Goal: Task Accomplishment & Management: Use online tool/utility

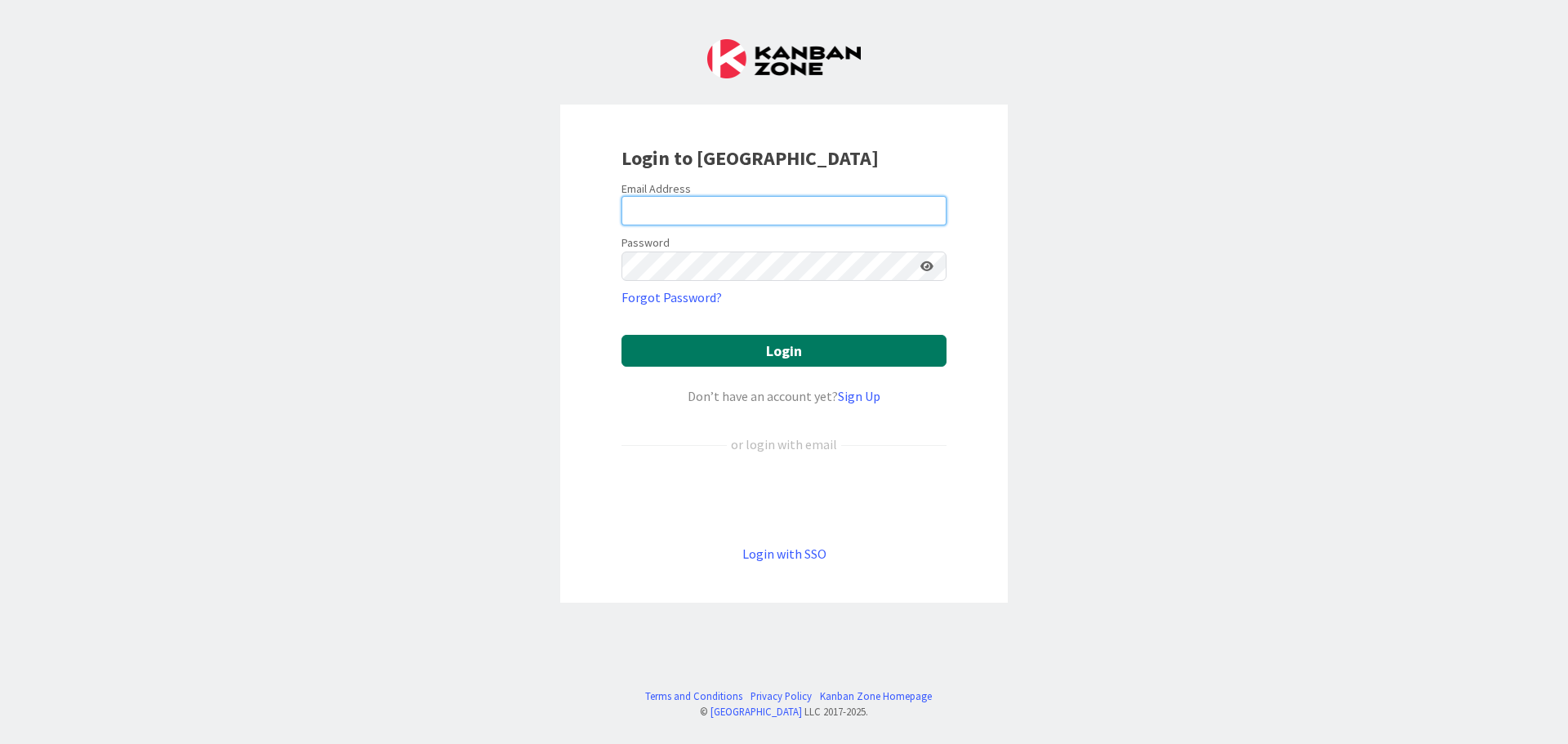
type input "[EMAIL_ADDRESS][DOMAIN_NAME]"
click at [818, 346] on button "Login" at bounding box center [784, 350] width 325 height 31
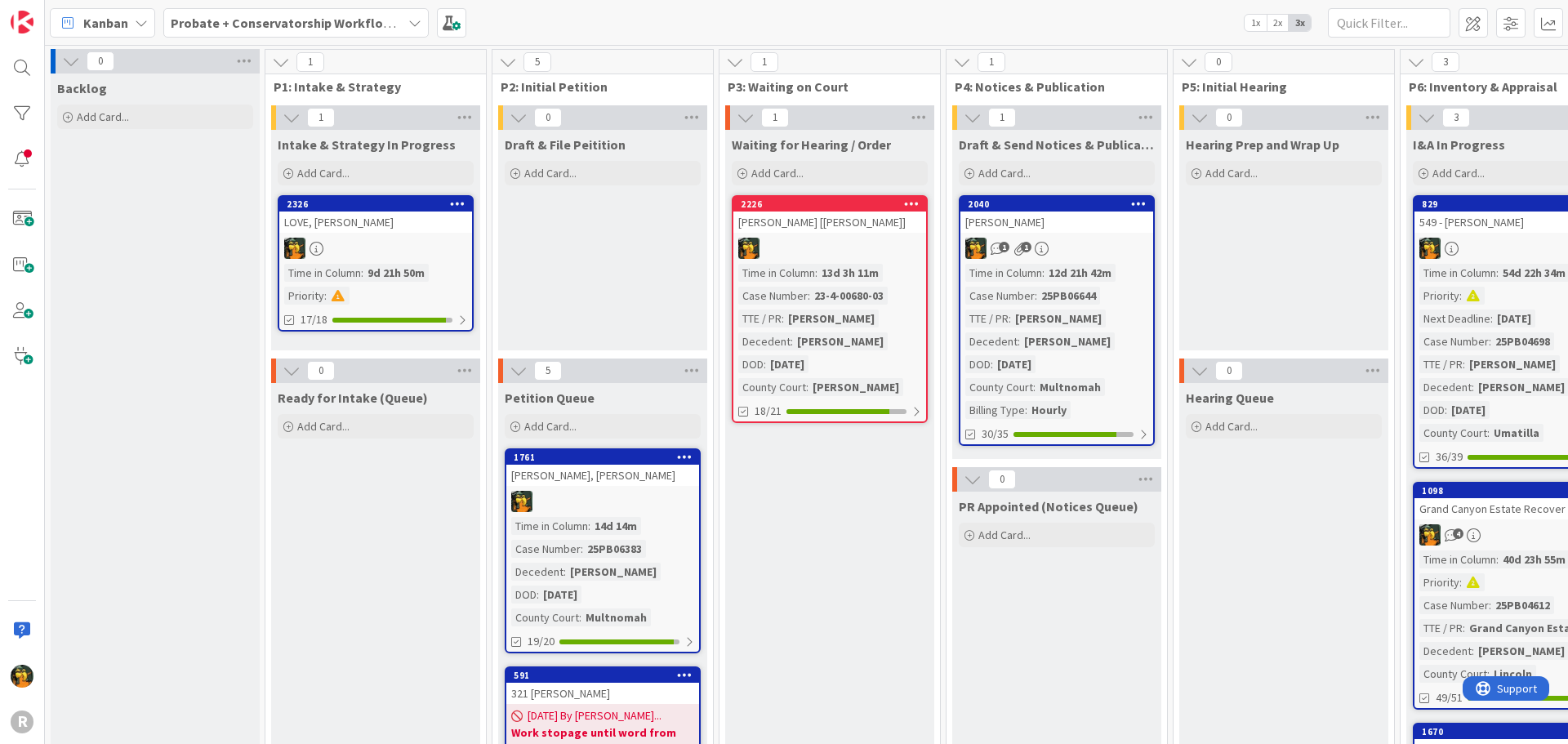
click at [135, 29] on icon at bounding box center [141, 23] width 13 height 13
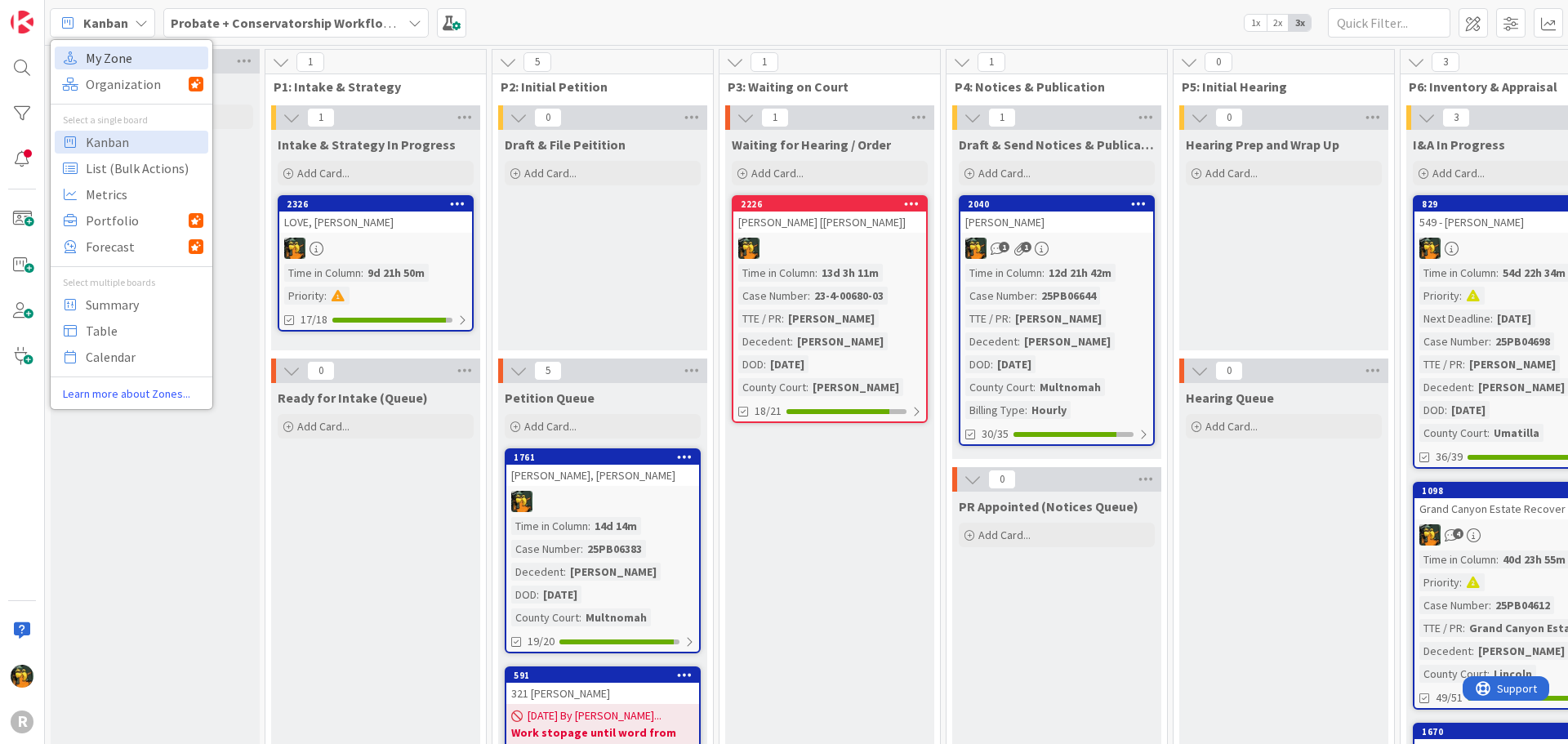
click at [125, 67] on span "My Zone" at bounding box center [144, 57] width 117 height 25
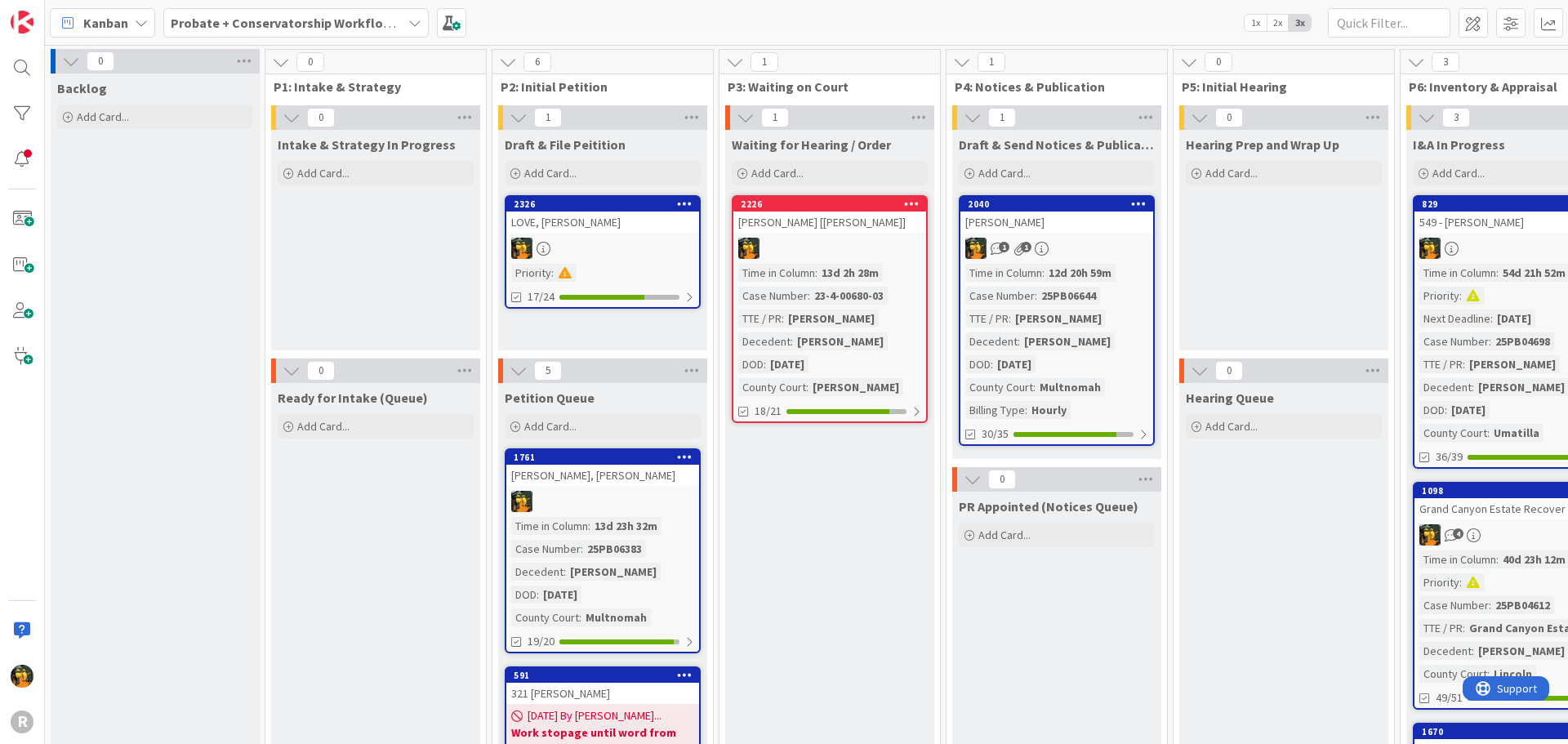
click at [658, 250] on div at bounding box center [602, 248] width 193 height 22
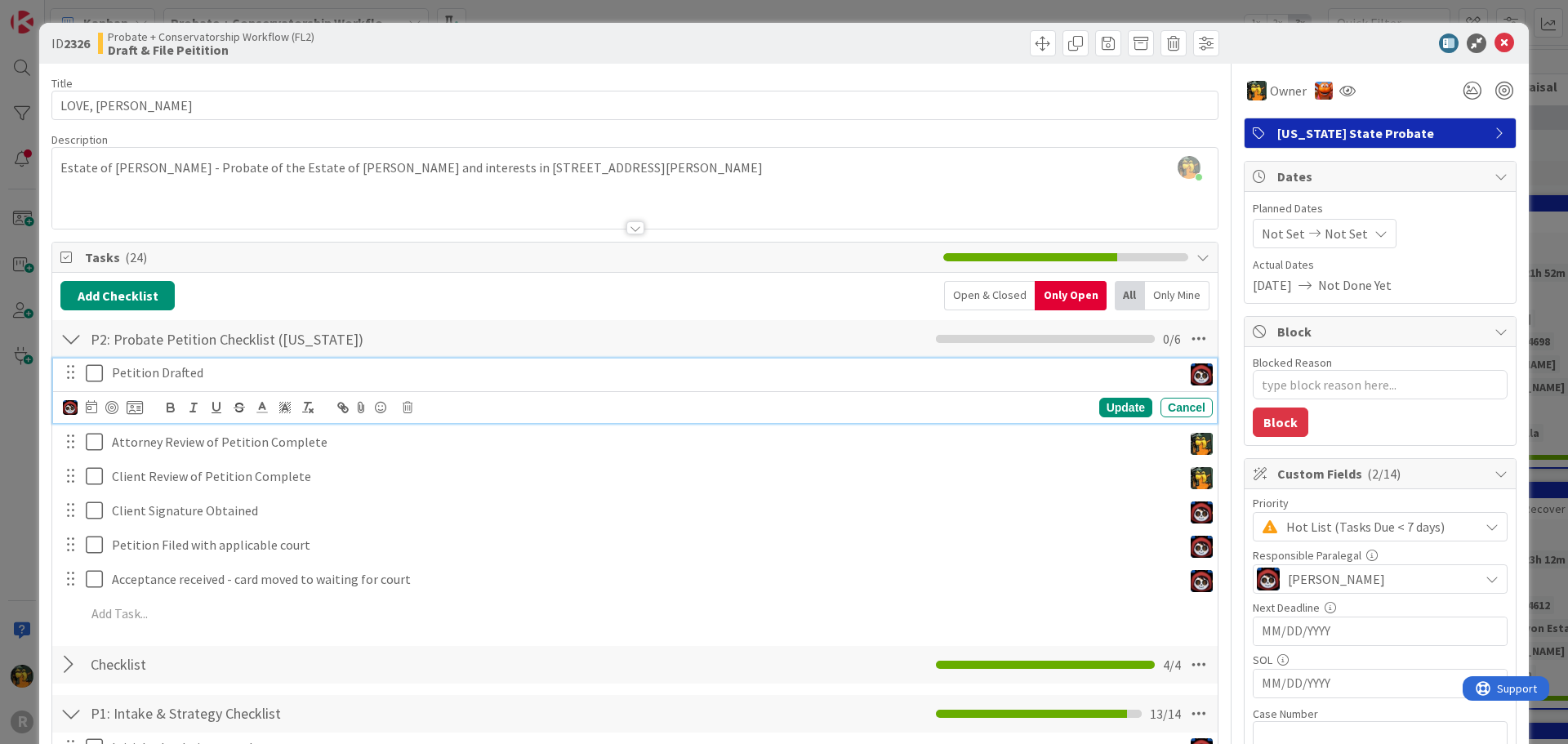
click at [94, 379] on icon at bounding box center [97, 373] width 25 height 20
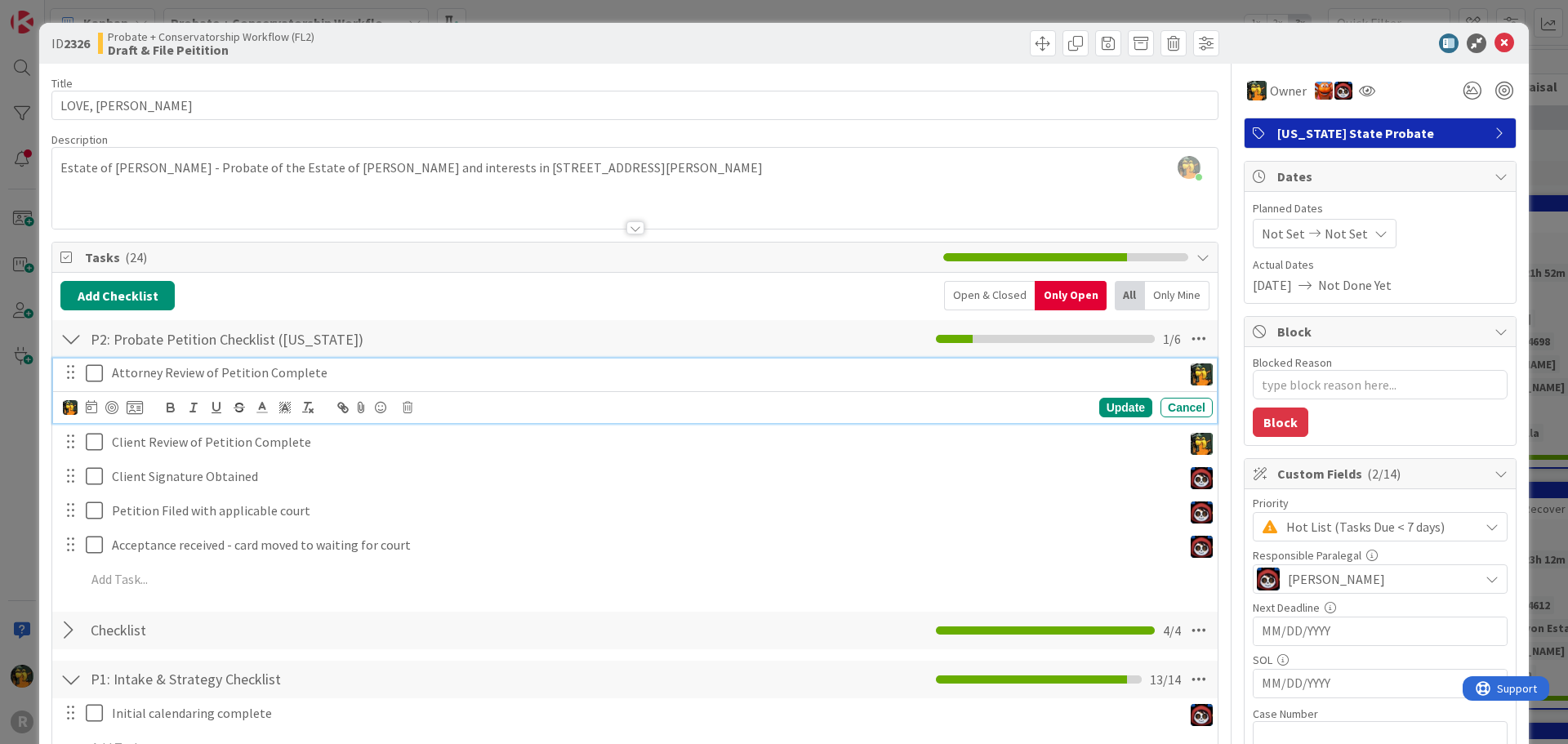
click at [94, 374] on icon at bounding box center [97, 373] width 25 height 20
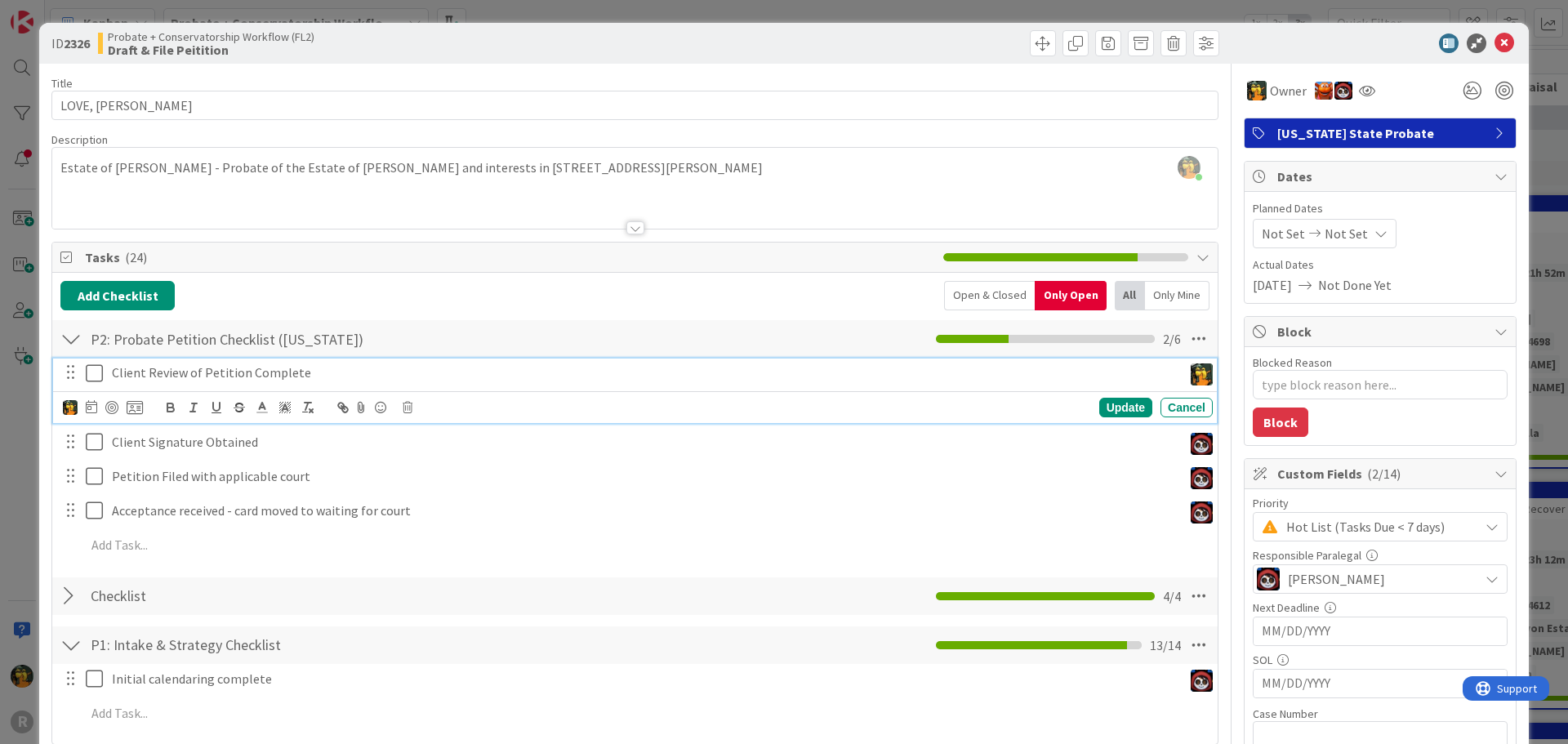
click at [94, 372] on icon at bounding box center [97, 373] width 25 height 20
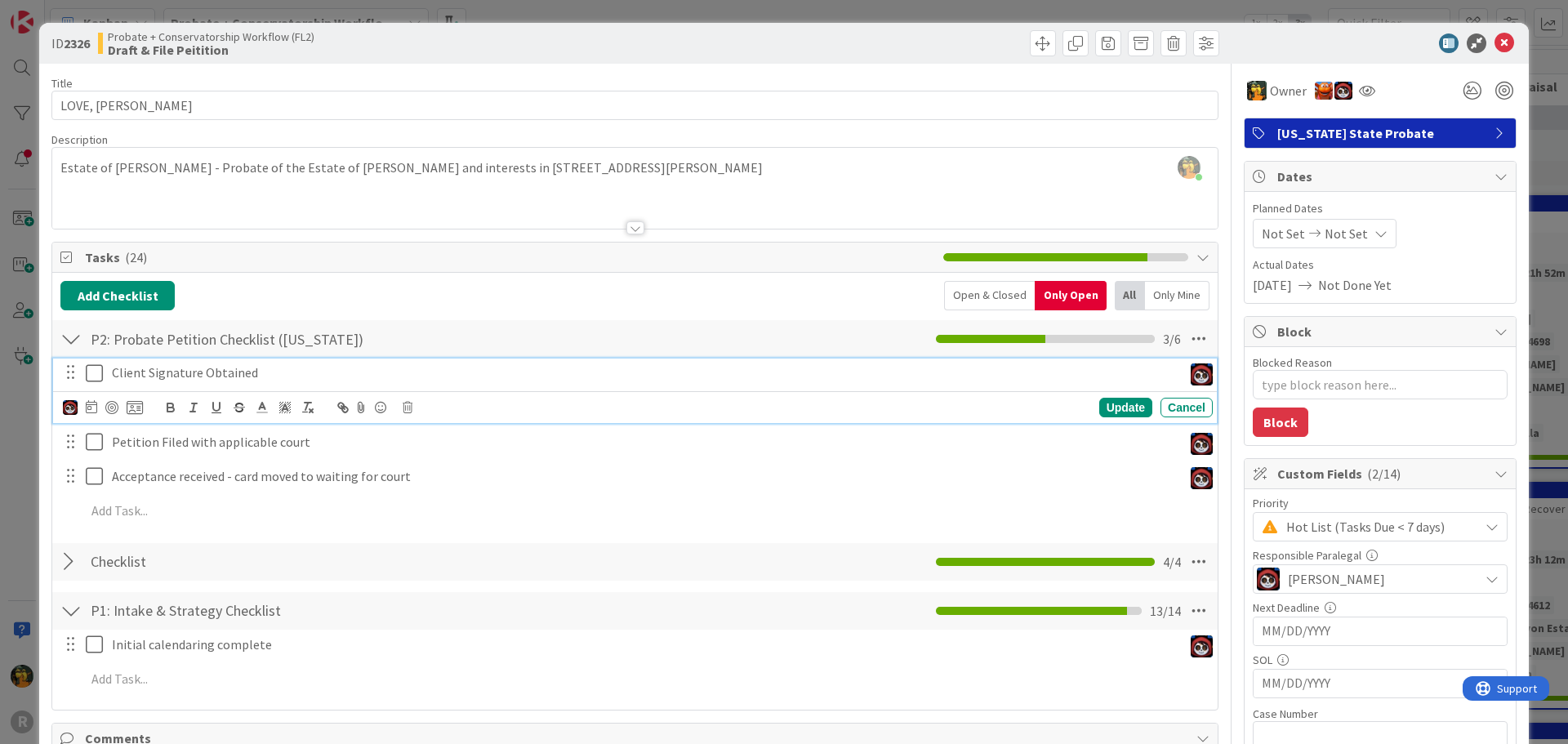
click at [92, 379] on icon at bounding box center [97, 373] width 25 height 20
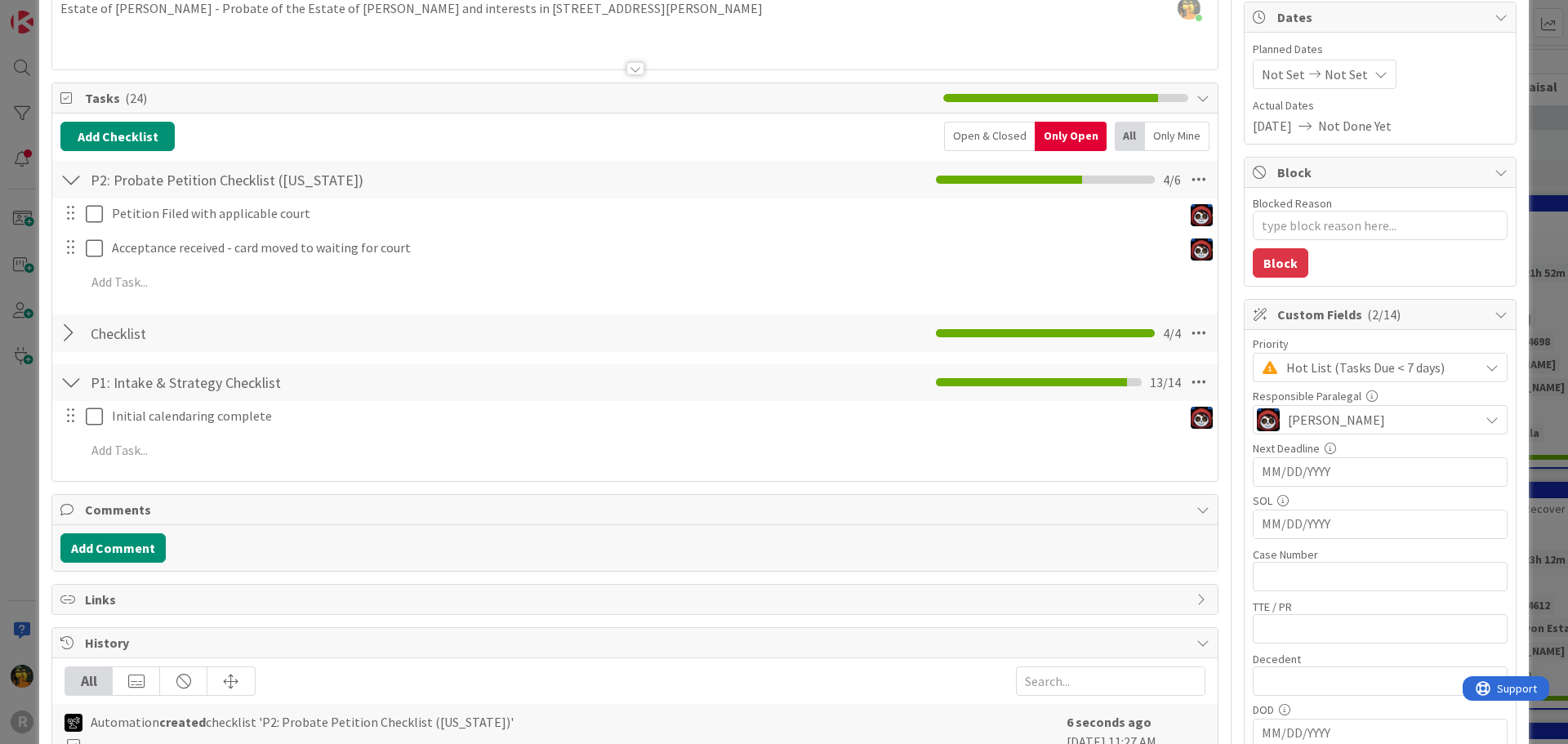
scroll to position [163, 0]
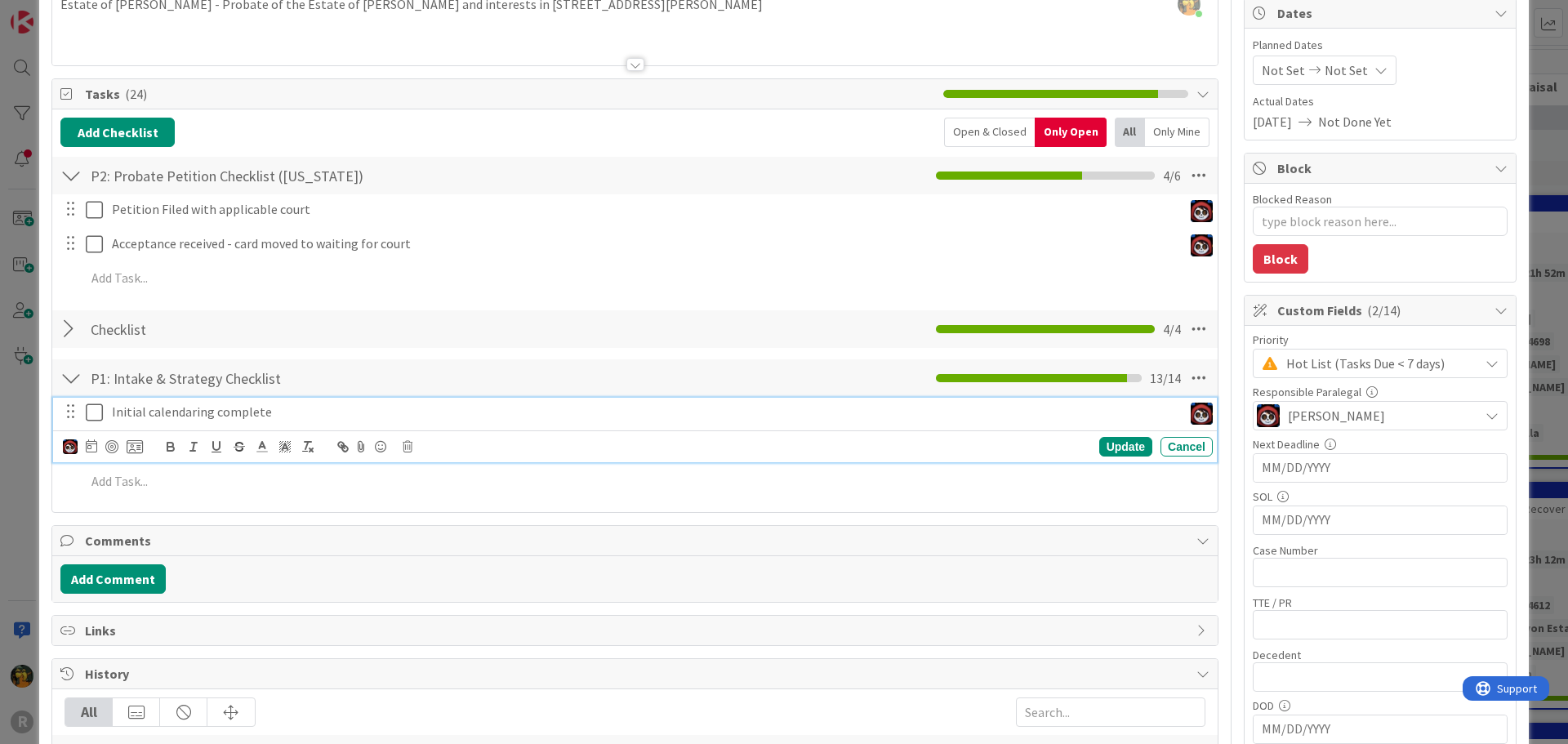
click at [91, 410] on icon at bounding box center [97, 412] width 25 height 20
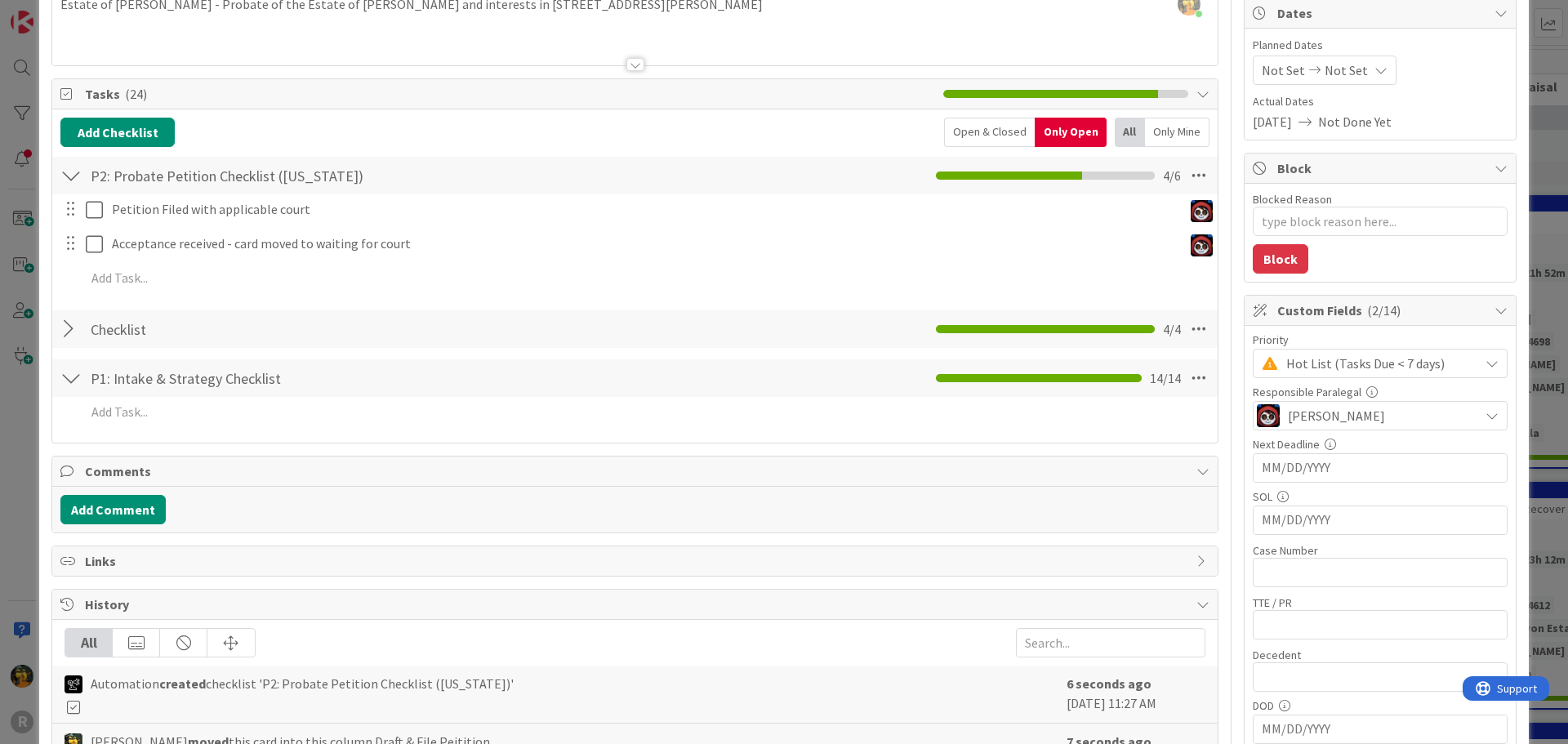
type textarea "x"
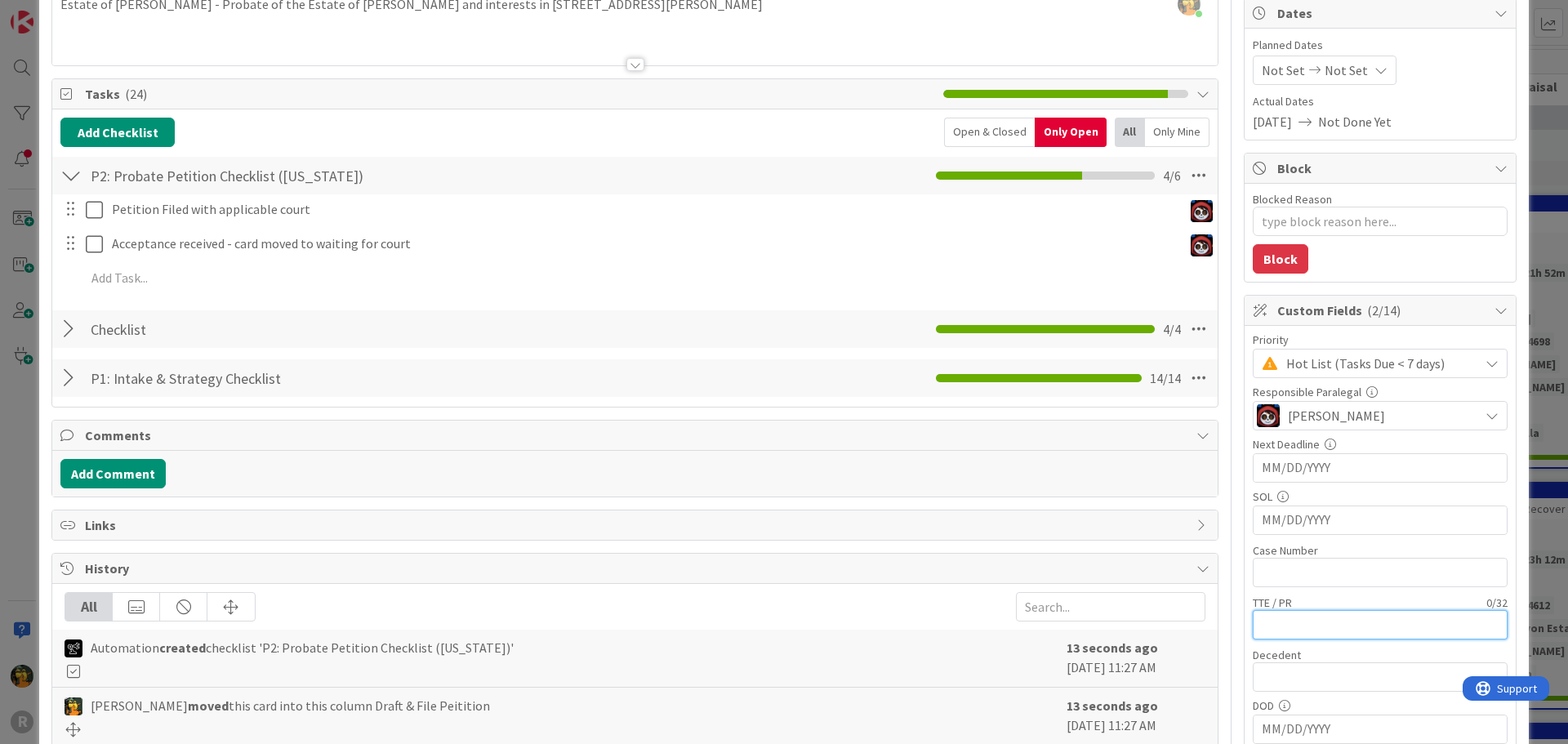
click at [1306, 629] on input "text" at bounding box center [1380, 625] width 255 height 30
type input "[PERSON_NAME]"
type textarea "x"
type input "[PERSON_NAME]"
click at [1310, 685] on input "text" at bounding box center [1380, 677] width 255 height 30
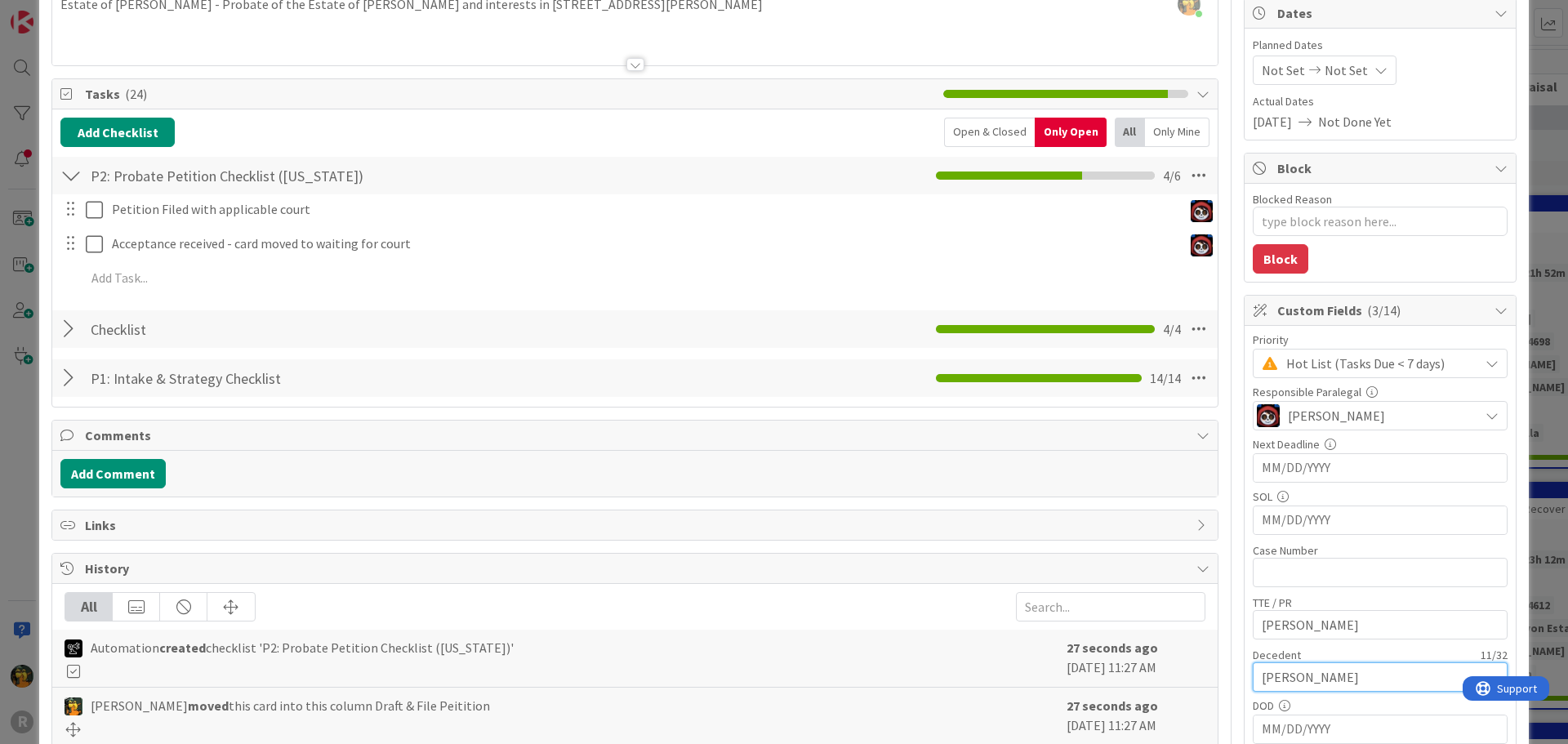
type input "[PERSON_NAME]"
type textarea "x"
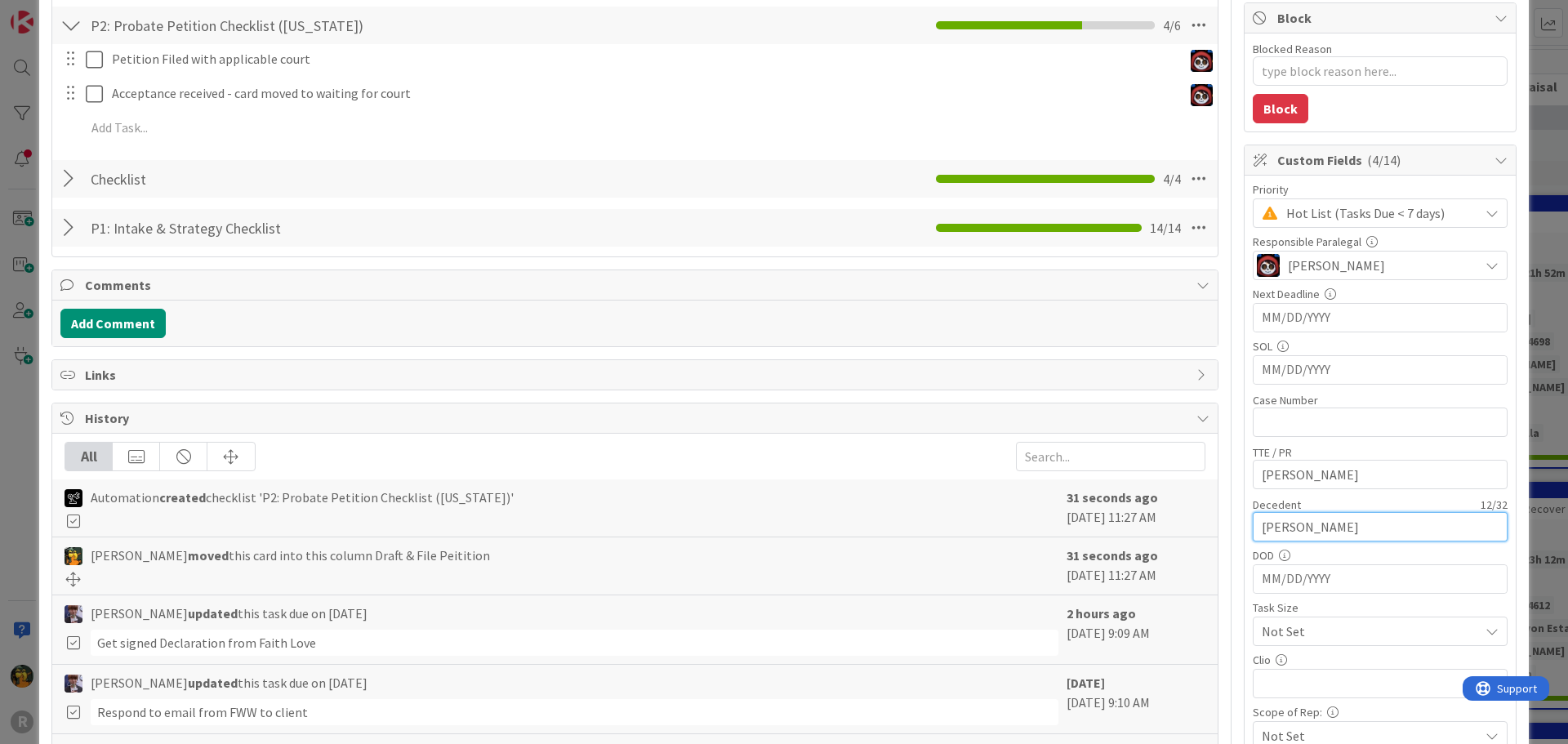
scroll to position [327, 0]
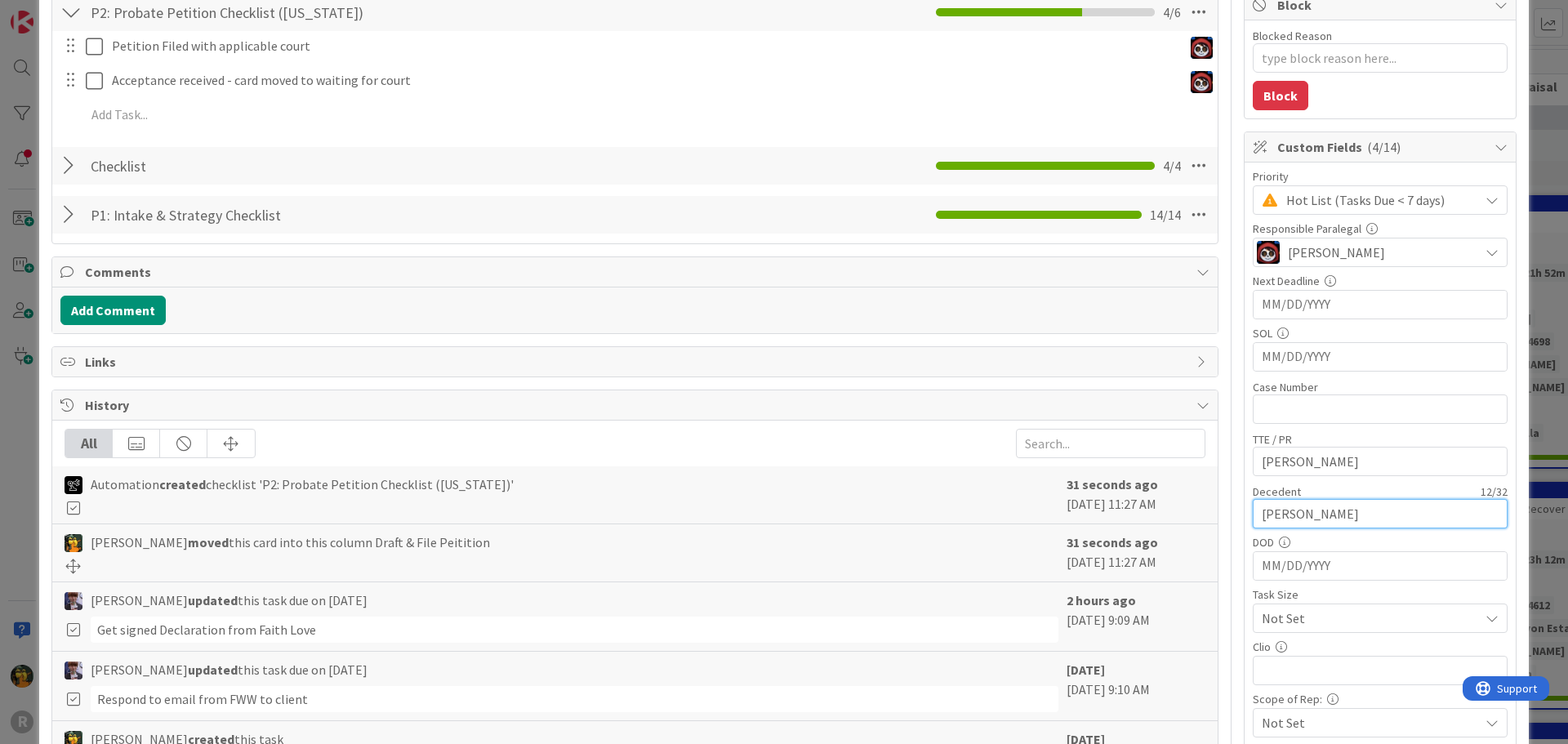
type input "[PERSON_NAME]"
click at [1290, 319] on input "MM/DD/YYYY" at bounding box center [1380, 304] width 237 height 28
click at [1296, 563] on input "MM/DD/YYYY" at bounding box center [1380, 566] width 237 height 28
type input "0"
type textarea "x"
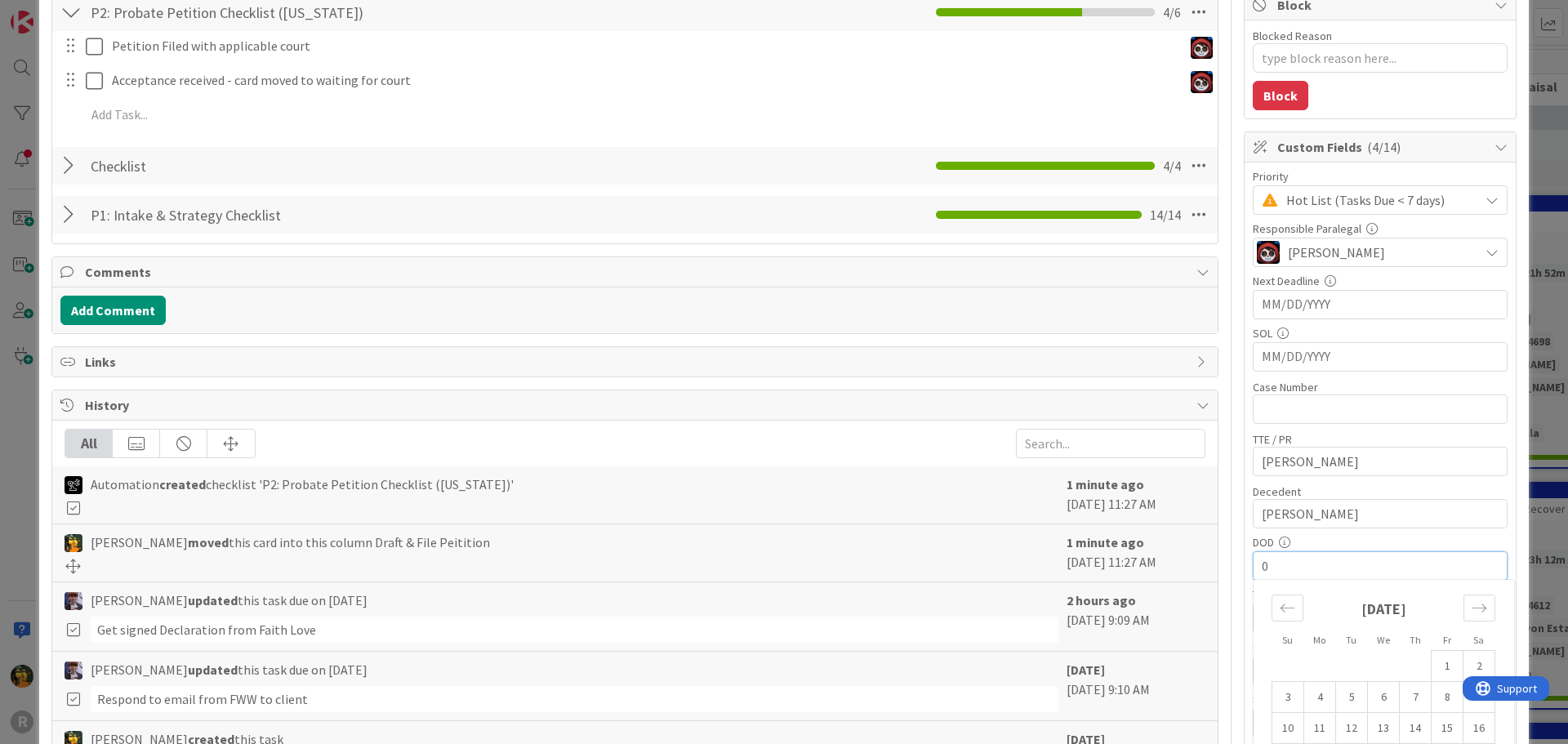
type input "09"
type textarea "x"
type input "[DATE]"
type textarea "x"
type input "[DATE]"
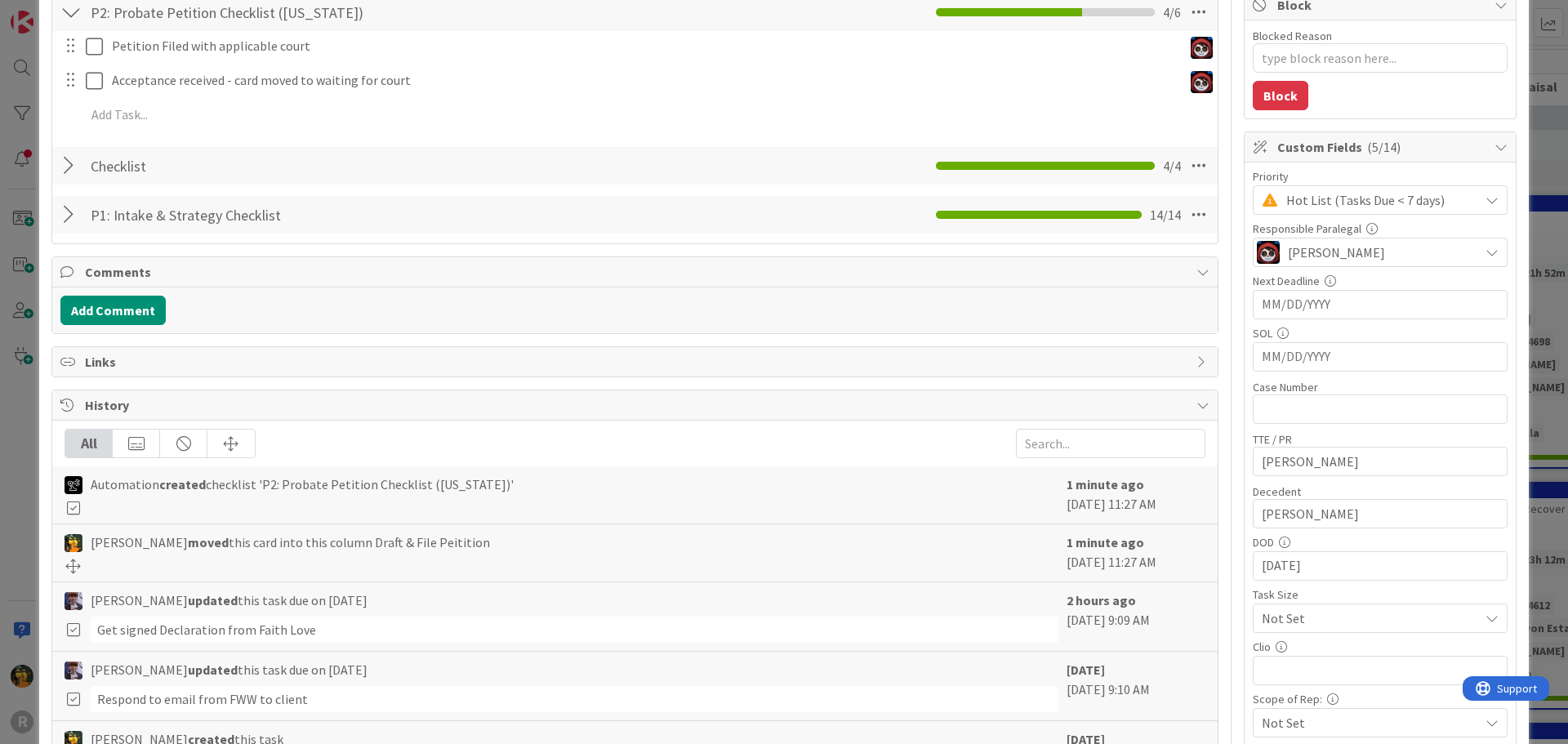
click at [1244, 528] on div "Priority Hot List (Tasks Due < 7 days) Responsible Paralegal [PERSON_NAME] Next…" at bounding box center [1379, 532] width 271 height 740
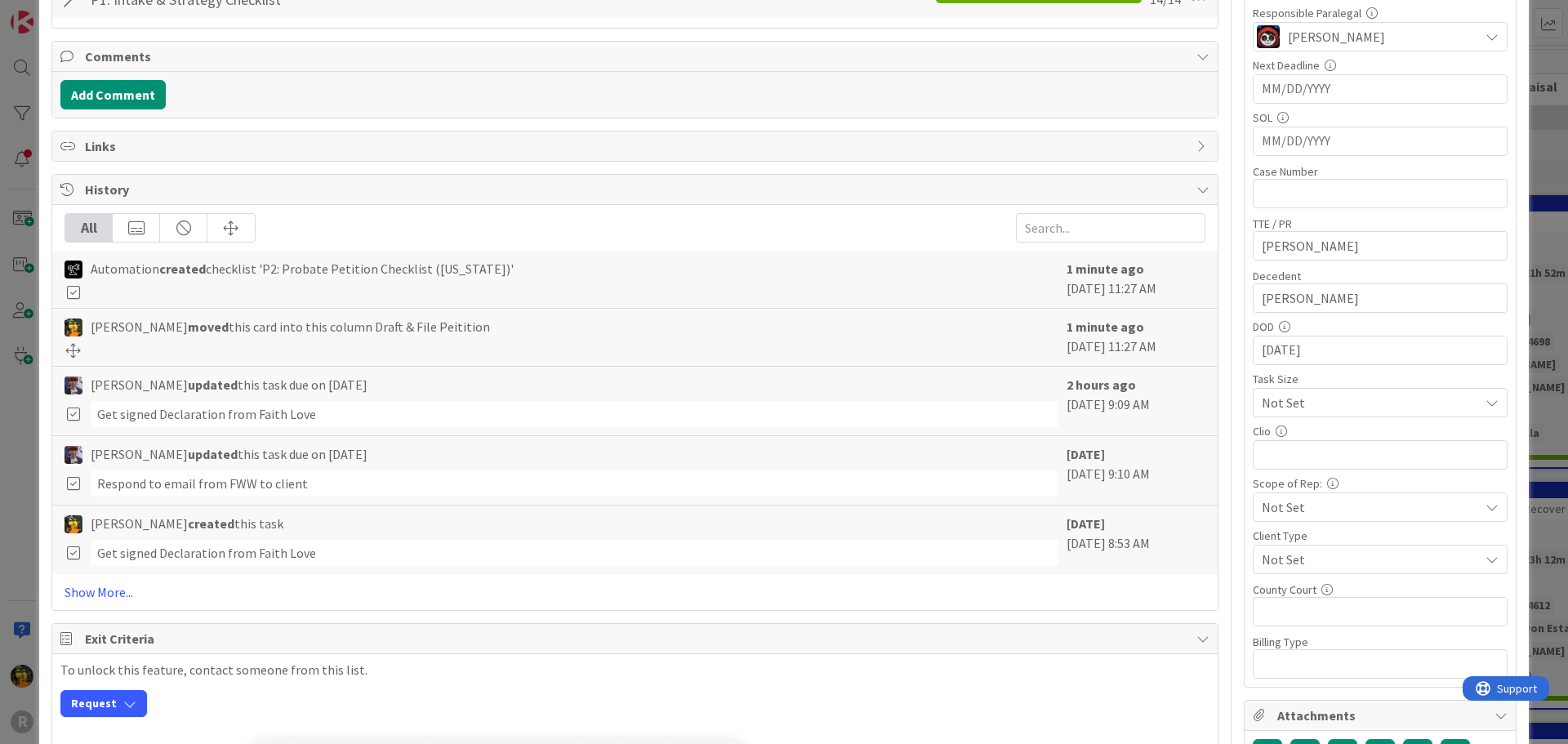
scroll to position [572, 0]
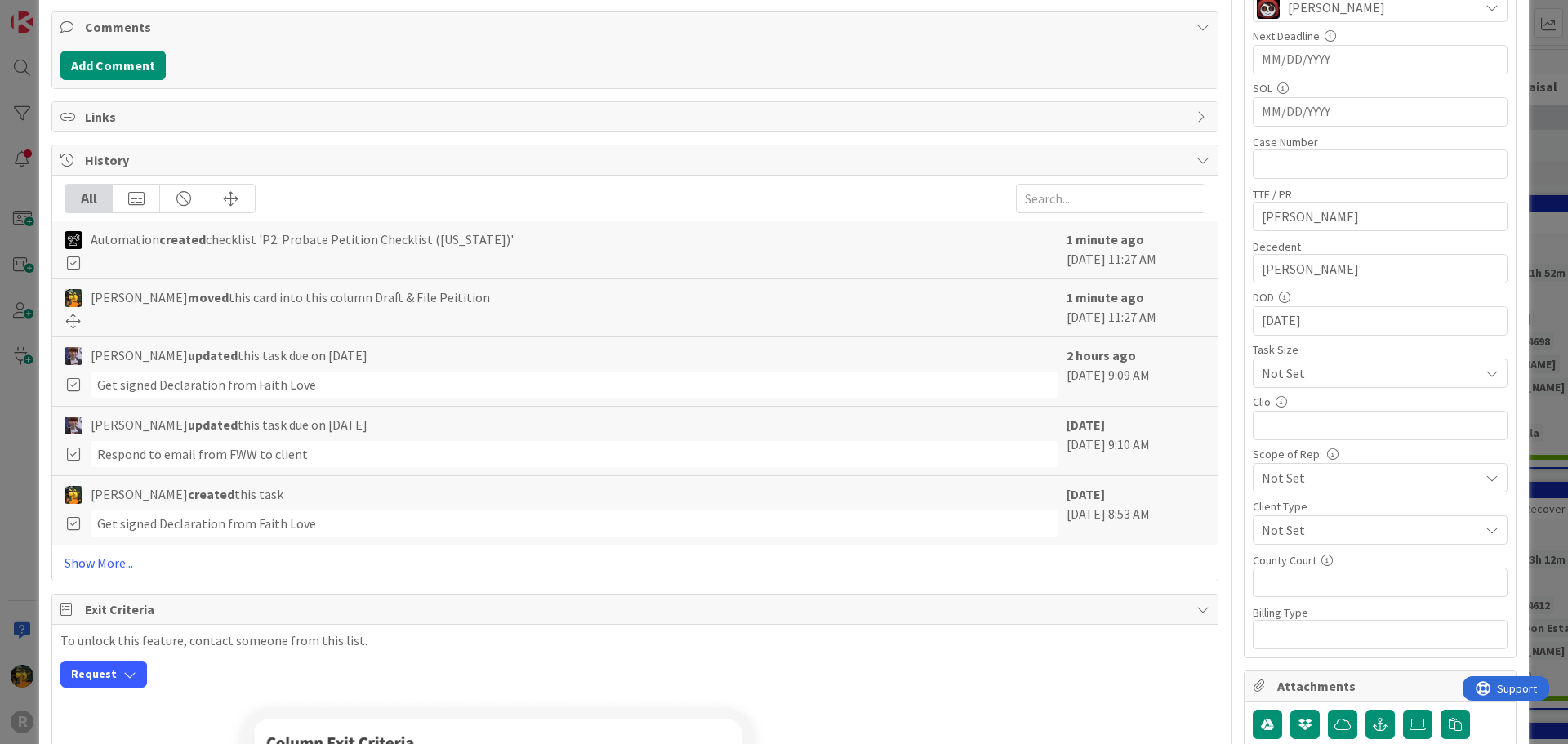
click at [1397, 385] on span "Not Set" at bounding box center [1366, 373] width 209 height 23
click at [1382, 409] on div "Clio" at bounding box center [1380, 417] width 255 height 44
click at [1336, 582] on input "text" at bounding box center [1380, 583] width 255 height 30
type input "Multnomah"
type textarea "x"
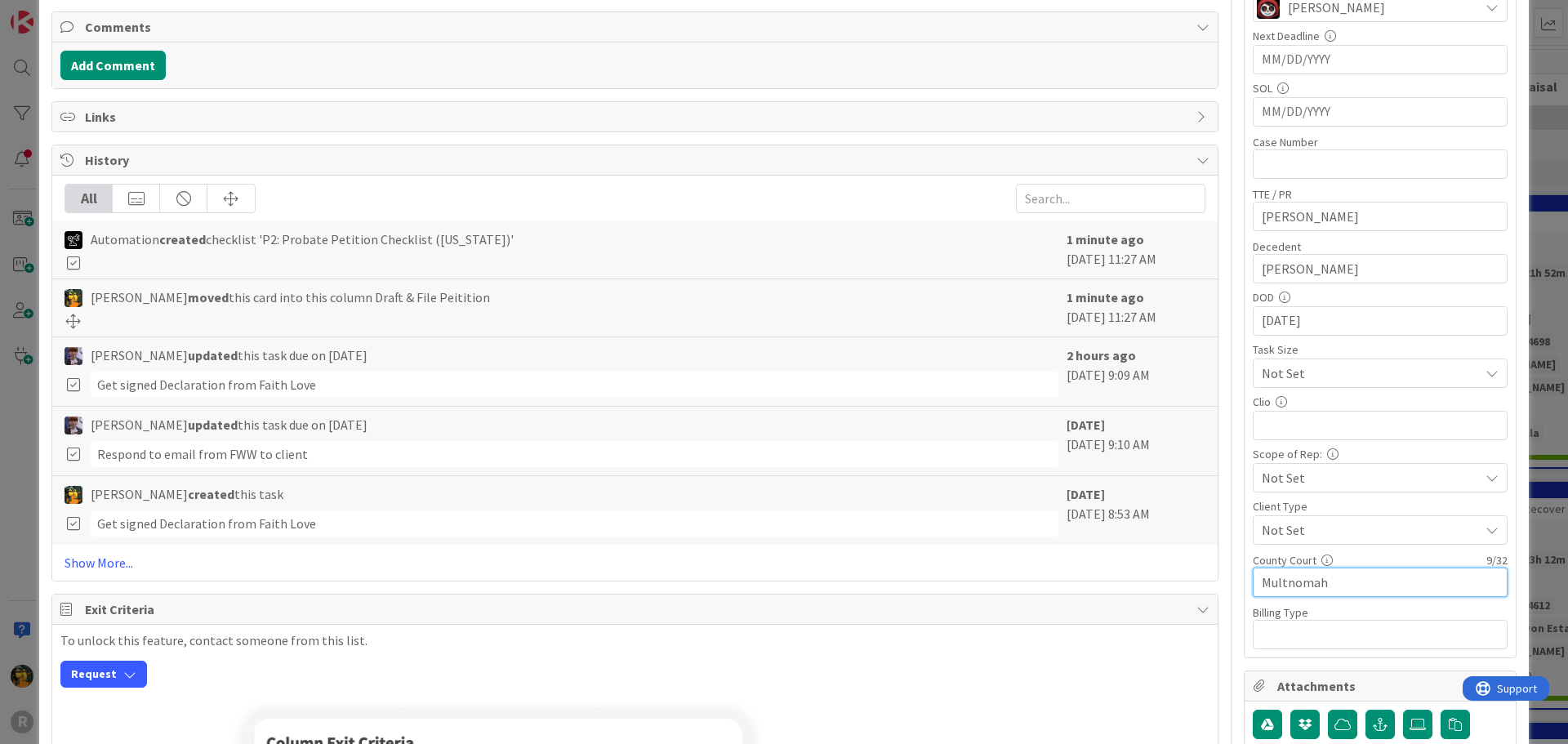
type input "Multnomah"
click at [1320, 170] on input "text" at bounding box center [1380, 164] width 255 height 30
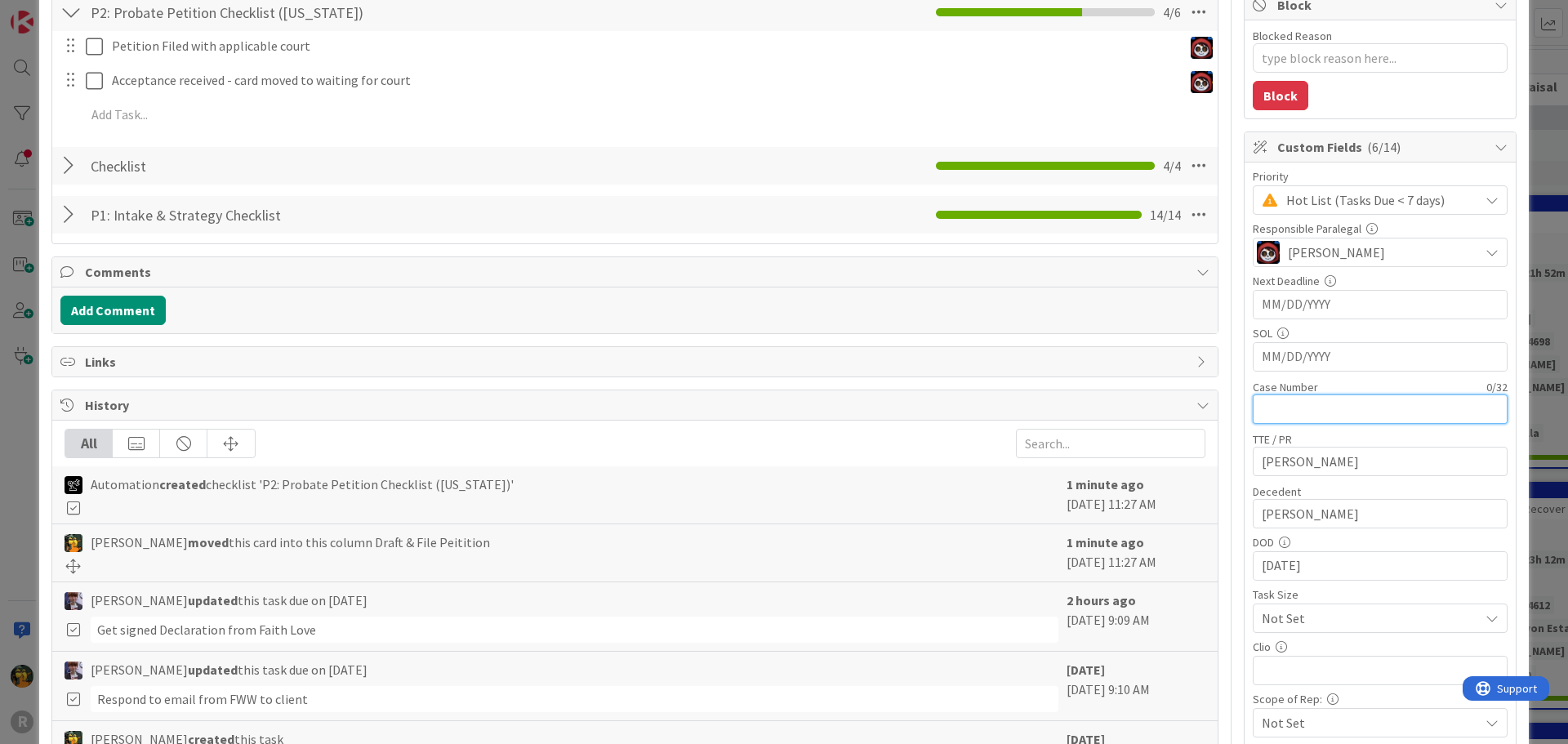
scroll to position [0, 0]
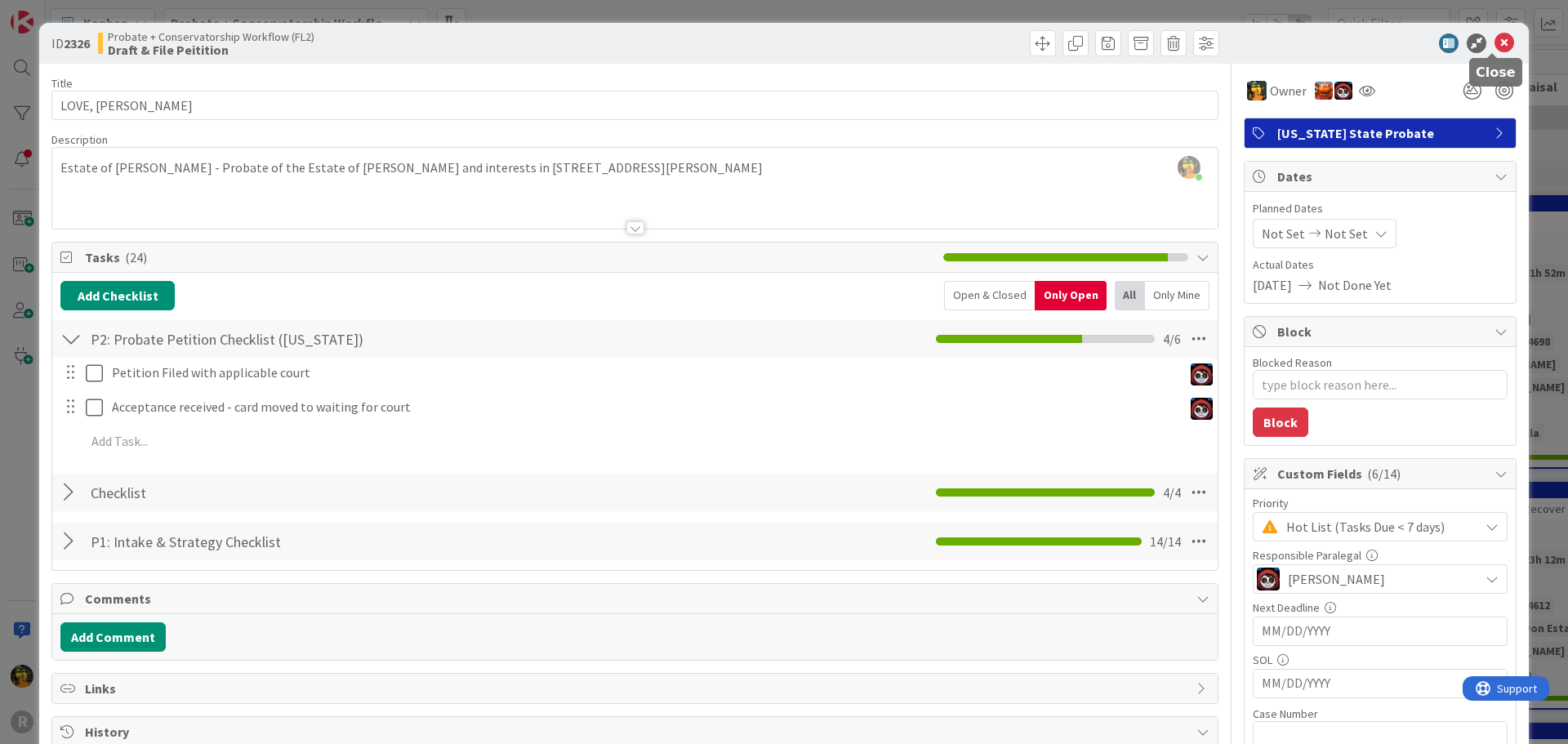
click at [1494, 43] on icon at bounding box center [1504, 43] width 20 height 20
